Goal: Information Seeking & Learning: Find specific fact

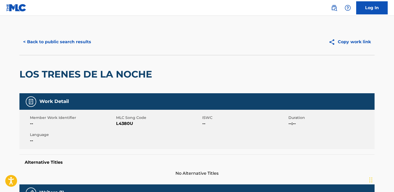
click at [70, 39] on button "< Back to public search results" at bounding box center [56, 41] width 75 height 13
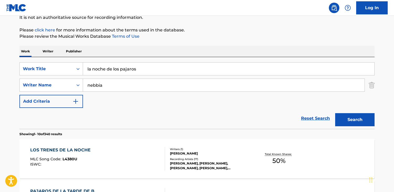
scroll to position [55, 0]
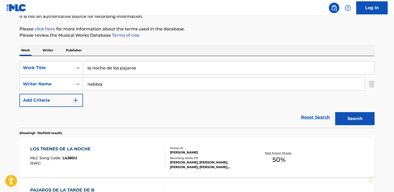
click at [139, 68] on input "la noche de los pajaros" at bounding box center [228, 68] width 291 height 13
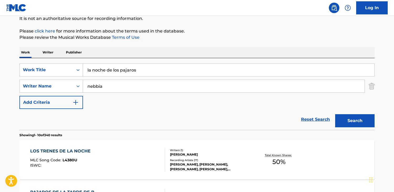
scroll to position [54, 0]
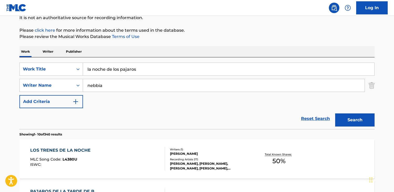
drag, startPoint x: 142, startPoint y: 71, endPoint x: -1, endPoint y: 63, distance: 143.3
click at [0, 63] on html "Accessibility Screen-Reader Guide, Feedback, and Issue Reporting | New window C…" at bounding box center [197, 42] width 394 height 192
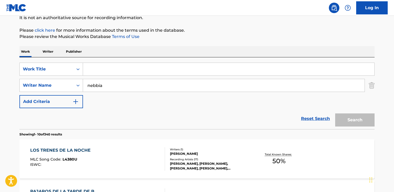
type input "√"
paste input "Miraflores"
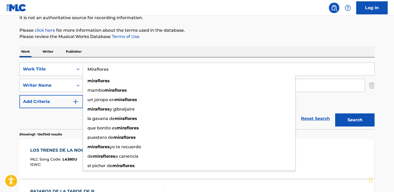
type input "Miraflores"
click at [335, 114] on button "Search" at bounding box center [354, 120] width 39 height 13
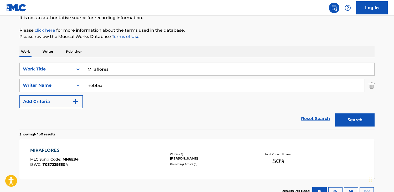
scroll to position [37, 0]
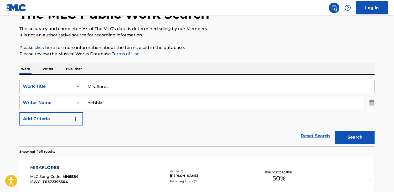
click at [116, 162] on div "MIRAFLORES MLC Song Code : MN6E84 ISWC : T0372393504 Writers ( 1 ) [PERSON_NAME…" at bounding box center [196, 176] width 355 height 39
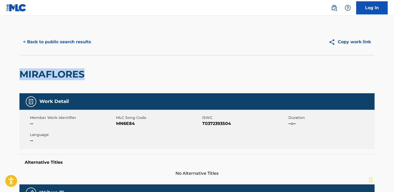
drag, startPoint x: 100, startPoint y: 82, endPoint x: 40, endPoint y: 73, distance: 61.3
copy h2 "MIRAFLORES"
click at [131, 125] on span "MN6E84" at bounding box center [158, 124] width 85 height 6
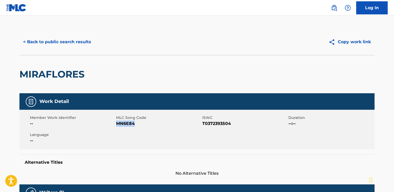
drag, startPoint x: 134, startPoint y: 124, endPoint x: 117, endPoint y: 125, distance: 17.1
click at [117, 125] on span "MN6E84" at bounding box center [158, 124] width 85 height 6
copy span "MN6E84"
click at [77, 37] on button "< Back to public search results" at bounding box center [56, 41] width 75 height 13
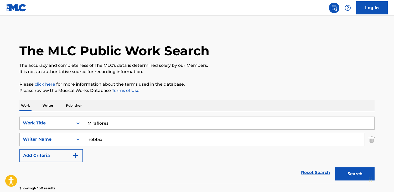
scroll to position [37, 0]
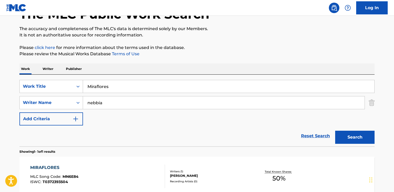
click at [77, 35] on p "It is not an authoritative source for recording information." at bounding box center [196, 35] width 355 height 6
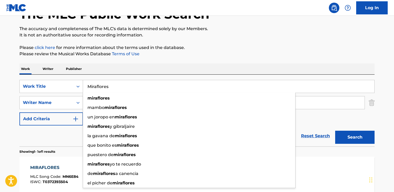
drag, startPoint x: 109, startPoint y: 83, endPoint x: 193, endPoint y: 86, distance: 83.6
click at [193, 86] on input "Miraflores" at bounding box center [228, 86] width 291 height 13
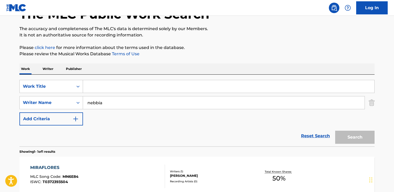
paste input "Romanza para [PERSON_NAME]"
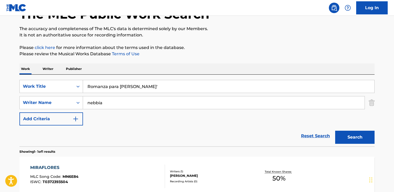
click at [335, 131] on button "Search" at bounding box center [354, 137] width 39 height 13
type input "Romanza para [PERSON_NAME]"
click at [335, 131] on button "Search" at bounding box center [354, 137] width 39 height 13
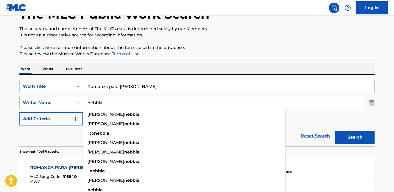
drag, startPoint x: 123, startPoint y: 102, endPoint x: 36, endPoint y: 98, distance: 86.5
click at [36, 98] on div "SearchWithCriteriaf2a73a21-c3c1-4616-9622-7fd67a700b2d Writer Name [PERSON_NAME…" at bounding box center [196, 102] width 355 height 13
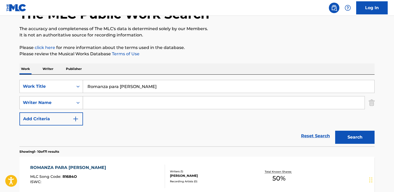
paste input "[PERSON_NAME]"
type input "[PERSON_NAME]"
type input "nebbia"
click at [193, 86] on input "Romanza para [PERSON_NAME]" at bounding box center [228, 86] width 291 height 13
drag, startPoint x: 193, startPoint y: 86, endPoint x: 48, endPoint y: 79, distance: 145.1
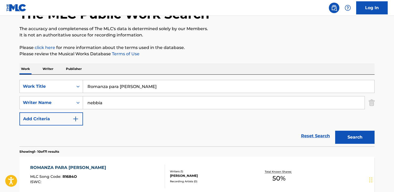
click at [48, 79] on div "SearchWithCriteria5989bd8c-a875-45b0-ac9f-86c564d2a70f Work Title Romanza para …" at bounding box center [196, 111] width 355 height 72
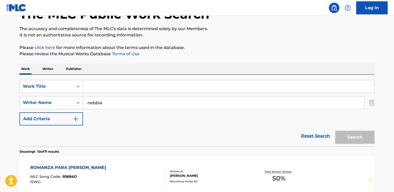
paste input "[PERSON_NAME]"
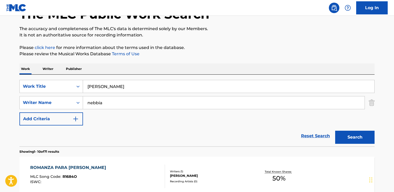
type input "[PERSON_NAME]"
click at [335, 131] on button "Search" at bounding box center [354, 137] width 39 height 13
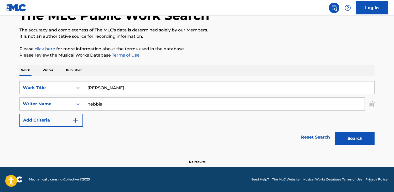
scroll to position [35, 0]
drag, startPoint x: 125, startPoint y: 90, endPoint x: 44, endPoint y: 82, distance: 81.7
click at [44, 84] on div "SearchWithCriteria5989bd8c-a875-45b0-ac9f-86c564d2a70f Work Title [PERSON_NAME]" at bounding box center [196, 87] width 355 height 13
paste input "Cambio de casa"
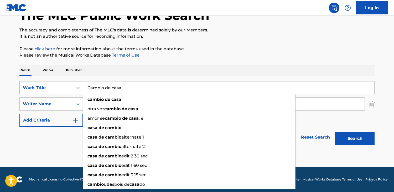
type input "Cambio de casa"
click at [335, 132] on button "Search" at bounding box center [354, 138] width 39 height 13
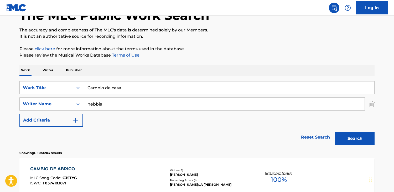
click at [90, 105] on input "nebbia" at bounding box center [223, 104] width 281 height 13
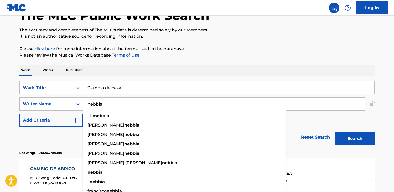
click at [88, 105] on input "nebbia" at bounding box center [223, 104] width 281 height 13
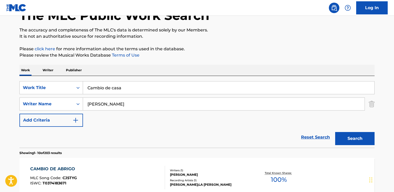
type input "[PERSON_NAME]"
click at [335, 132] on button "Search" at bounding box center [354, 138] width 39 height 13
